Goal: Transaction & Acquisition: Purchase product/service

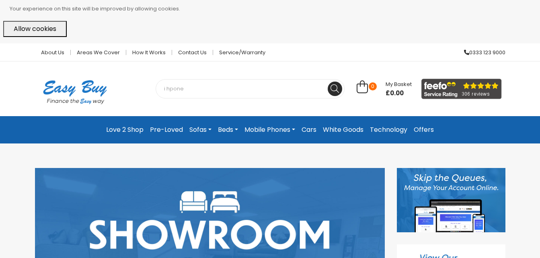
type input "i hpone"
click at [328, 82] on button at bounding box center [335, 89] width 14 height 14
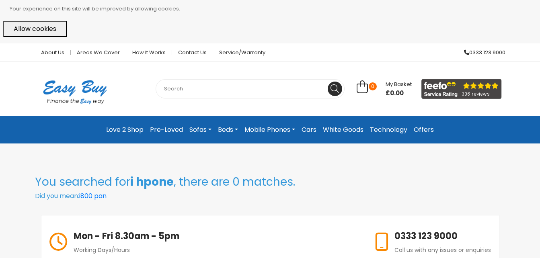
scroll to position [16, 0]
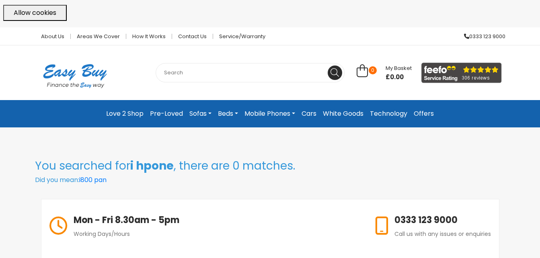
click at [203, 78] on input "text" at bounding box center [250, 72] width 189 height 19
type input "iphone"
click at [328, 66] on button at bounding box center [335, 73] width 14 height 14
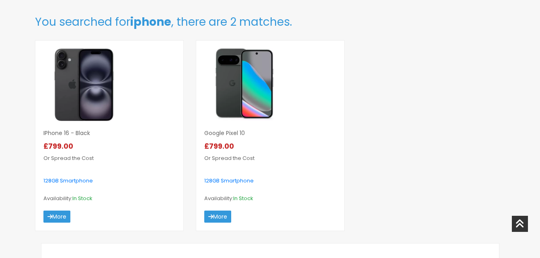
scroll to position [161, 0]
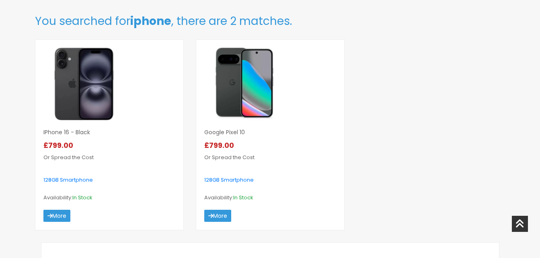
click at [70, 115] on img at bounding box center [84, 84] width 82 height 72
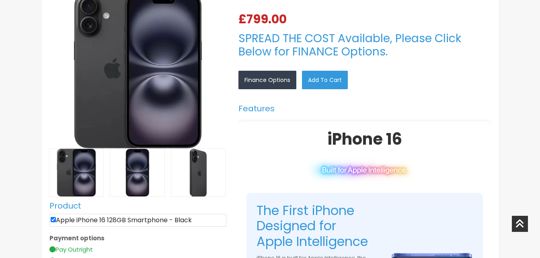
scroll to position [241, 0]
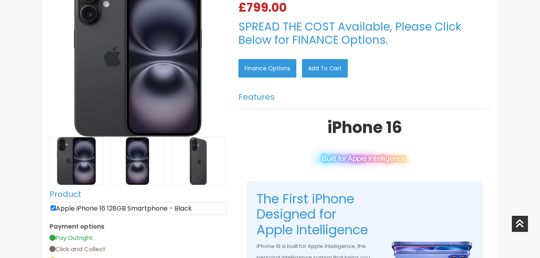
click at [270, 65] on link "Finance Options" at bounding box center [268, 68] width 58 height 19
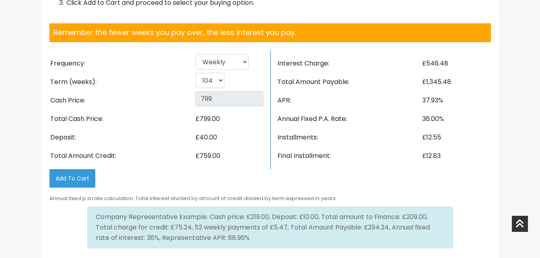
scroll to position [1254, 0]
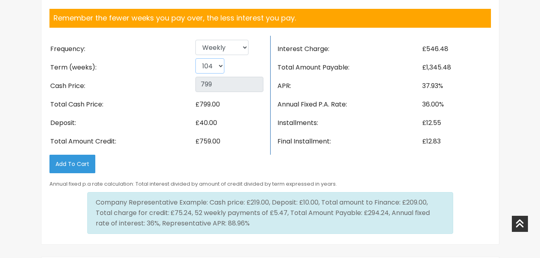
click at [218, 74] on select "26 52 78 104" at bounding box center [210, 65] width 29 height 15
click at [196, 74] on select "26 52 78 104" at bounding box center [210, 65] width 29 height 15
click at [218, 74] on select "26 52 78 104" at bounding box center [210, 65] width 29 height 15
click at [196, 74] on select "26 52 78 104" at bounding box center [210, 65] width 29 height 15
click at [221, 74] on select "26 52 78 104" at bounding box center [210, 65] width 29 height 15
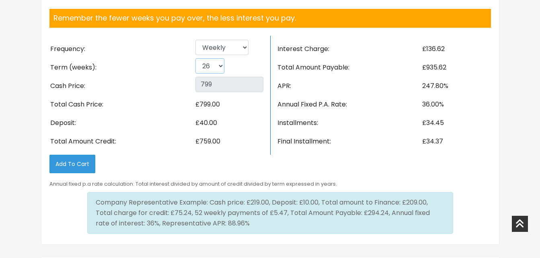
select select "104"
click at [196, 74] on select "26 52 78 104" at bounding box center [210, 65] width 29 height 15
click at [243, 55] on select "Weekly Fortnightly 4 weekly Monthly" at bounding box center [222, 47] width 53 height 15
select select "4 weekly"
click at [196, 55] on select "Weekly Fortnightly 4 weekly Monthly" at bounding box center [222, 47] width 53 height 15
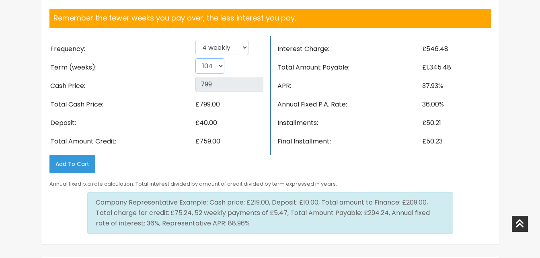
click at [219, 74] on select "26 52 78 104" at bounding box center [210, 65] width 29 height 15
click at [196, 74] on select "26 52 78 104" at bounding box center [210, 65] width 29 height 15
click at [220, 74] on select "26 52 78 104" at bounding box center [210, 65] width 29 height 15
click at [196, 74] on select "26 52 78 104" at bounding box center [210, 65] width 29 height 15
click at [220, 74] on select "26 52 78 104" at bounding box center [210, 65] width 29 height 15
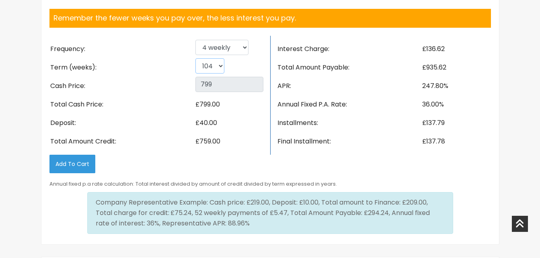
click at [196, 74] on select "26 52 78 104" at bounding box center [210, 65] width 29 height 15
click at [216, 74] on select "26 52 78 104" at bounding box center [210, 65] width 29 height 15
click at [196, 74] on select "26 52 78 104" at bounding box center [210, 65] width 29 height 15
click at [215, 74] on select "26 52 78 104" at bounding box center [210, 65] width 29 height 15
click at [196, 74] on select "26 52 78 104" at bounding box center [210, 65] width 29 height 15
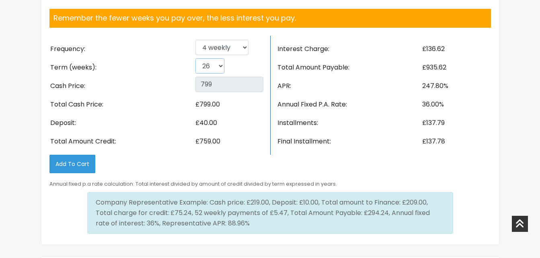
click at [216, 74] on select "26 52 78 104" at bounding box center [210, 65] width 29 height 15
select select "104"
click at [196, 74] on select "26 52 78 104" at bounding box center [210, 65] width 29 height 15
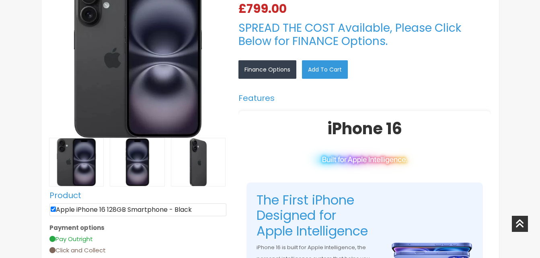
scroll to position [274, 0]
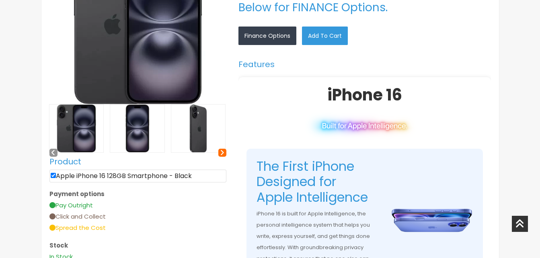
click at [221, 154] on icon at bounding box center [222, 152] width 4 height 7
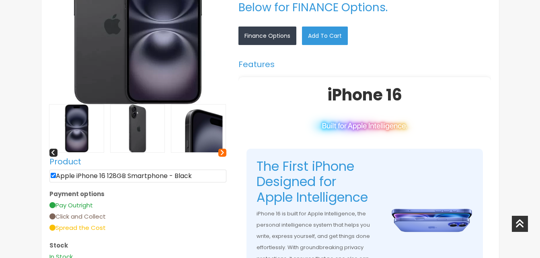
click at [221, 154] on icon at bounding box center [222, 152] width 4 height 7
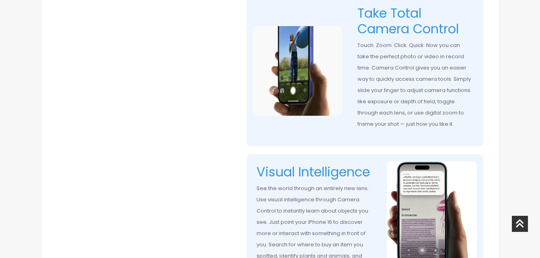
scroll to position [580, 0]
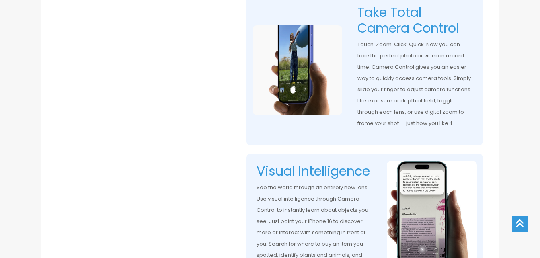
click at [521, 227] on icon at bounding box center [520, 224] width 9 height 16
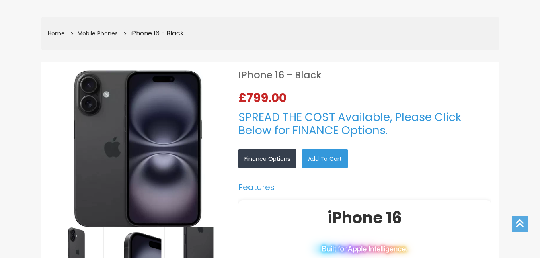
scroll to position [0, 0]
